Goal: Find specific page/section: Find specific page/section

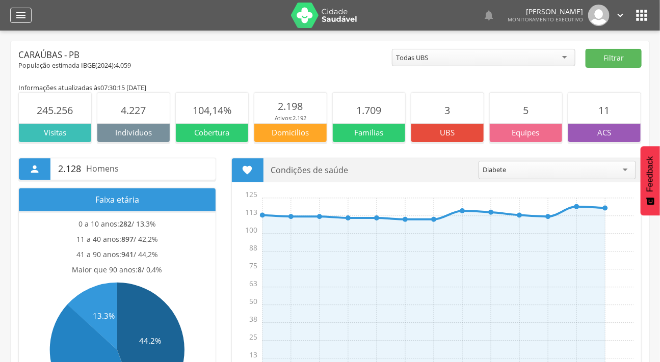
click at [21, 13] on icon "" at bounding box center [21, 15] width 12 height 12
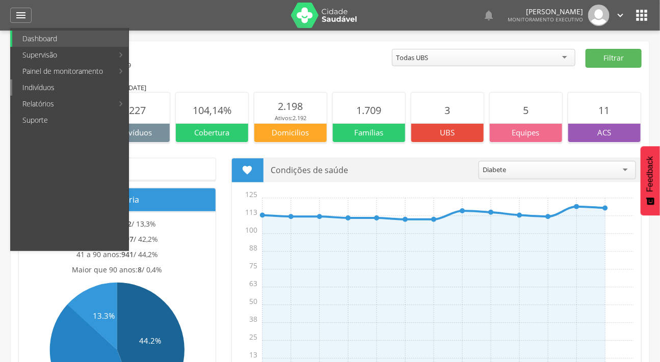
click at [43, 85] on link "Indivíduos" at bounding box center [70, 88] width 116 height 16
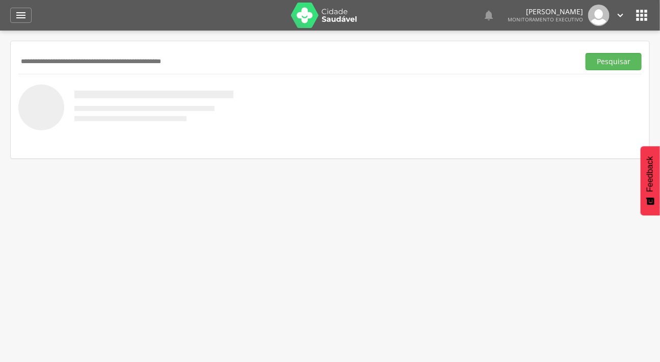
click at [47, 63] on input "text" at bounding box center [296, 61] width 557 height 17
type input "**********"
click at [586, 53] on button "Pesquisar" at bounding box center [614, 61] width 56 height 17
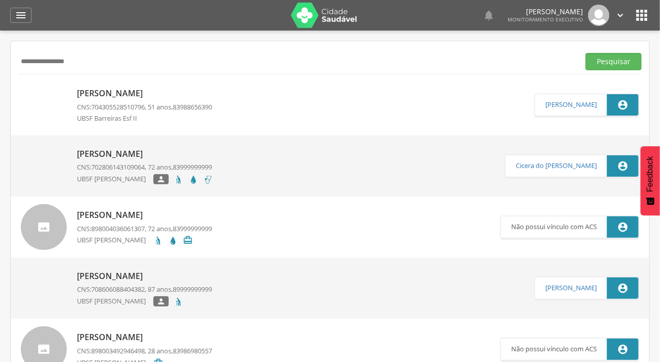
click at [89, 92] on p "[PERSON_NAME]" at bounding box center [144, 94] width 135 height 12
type input "**********"
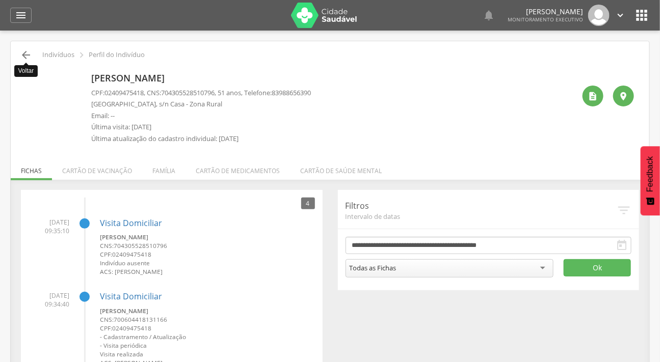
click at [30, 53] on icon "" at bounding box center [26, 55] width 12 height 12
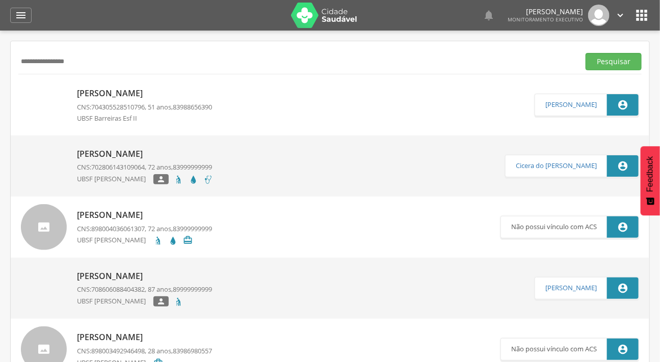
click at [21, 149] on img at bounding box center [21, 149] width 0 height 0
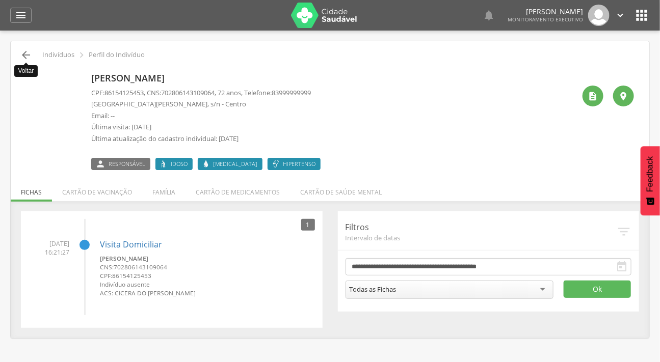
click at [20, 52] on icon "" at bounding box center [26, 55] width 12 height 12
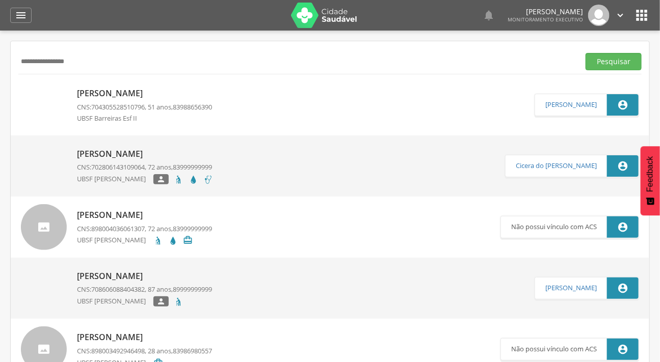
click at [48, 228] on div at bounding box center [44, 227] width 46 height 46
